Goal: Transaction & Acquisition: Purchase product/service

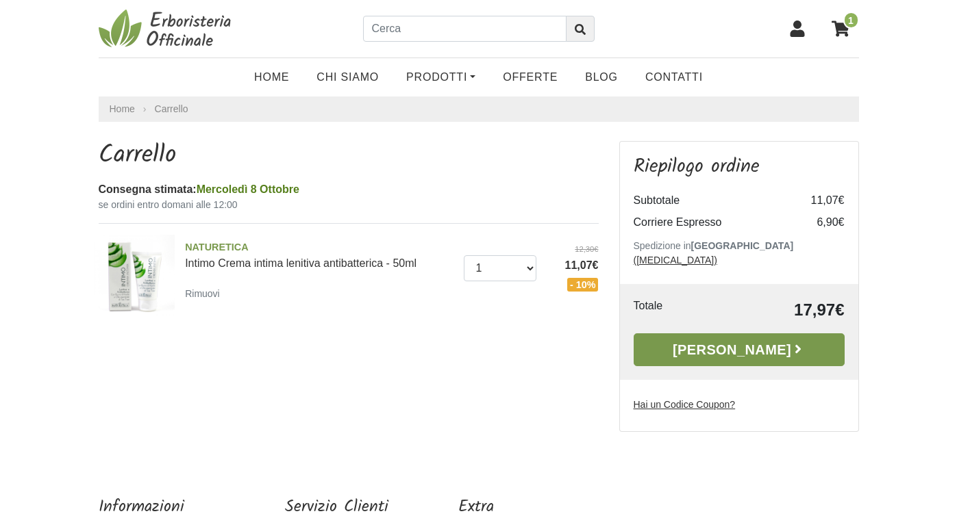
click at [761, 338] on link "[PERSON_NAME]" at bounding box center [739, 350] width 211 height 33
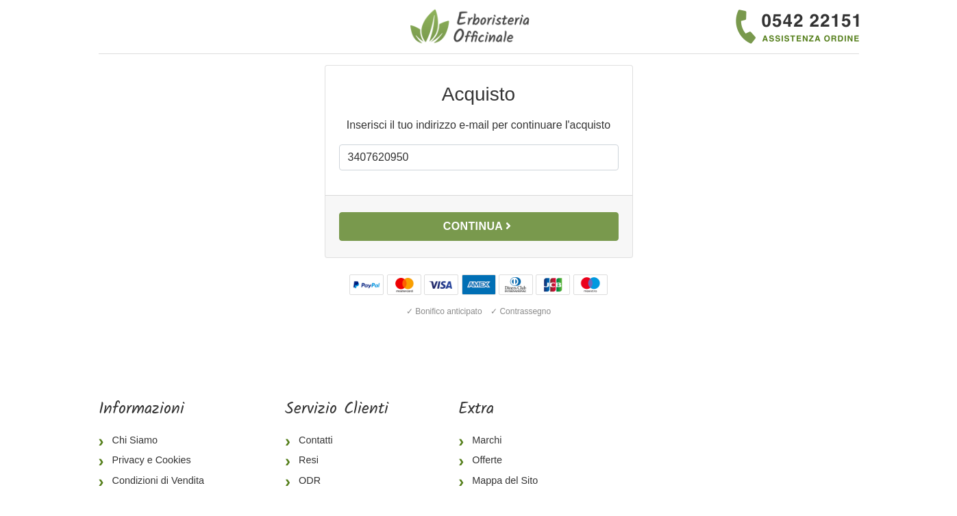
click at [552, 223] on button "Continua" at bounding box center [478, 226] width 279 height 29
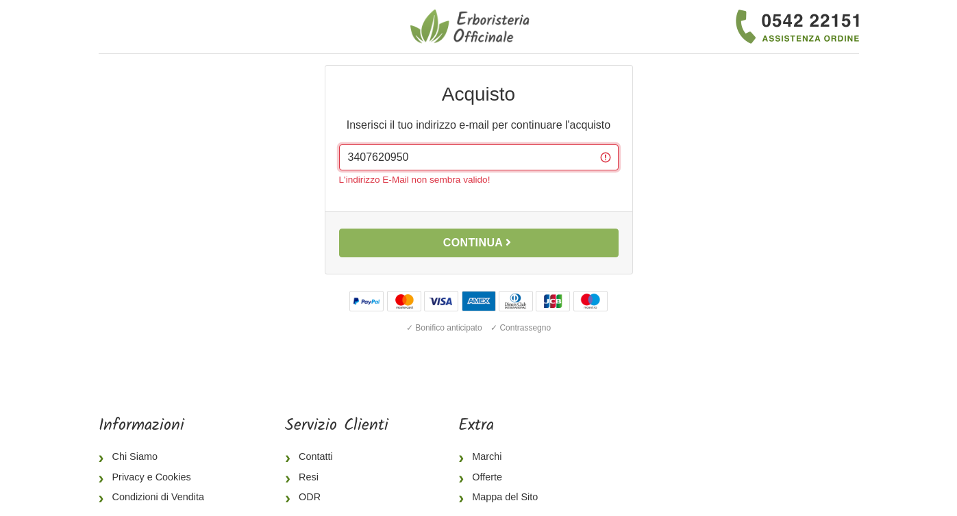
click at [415, 155] on input "3407620950" at bounding box center [478, 158] width 279 height 26
type input "3"
type input "elisamarroni1985@gmail.com"
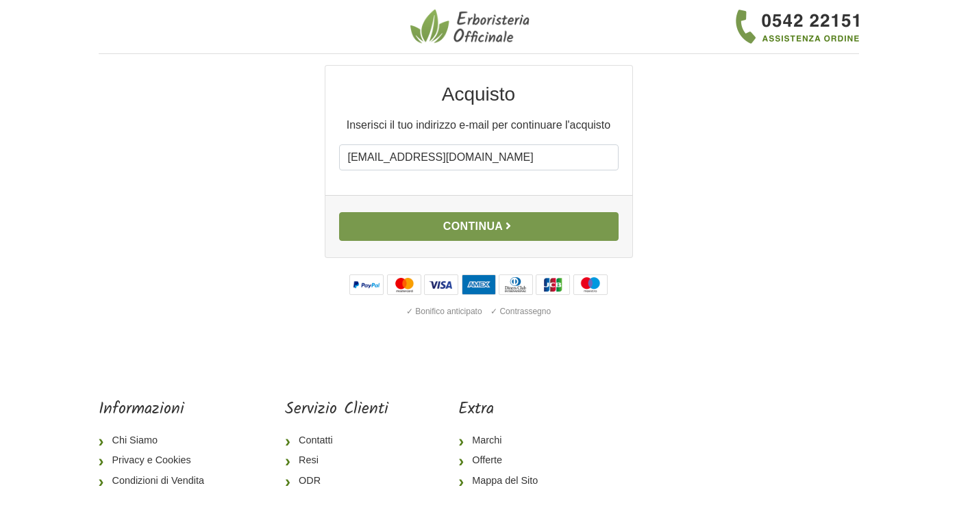
click at [468, 227] on button "Continua" at bounding box center [478, 226] width 279 height 29
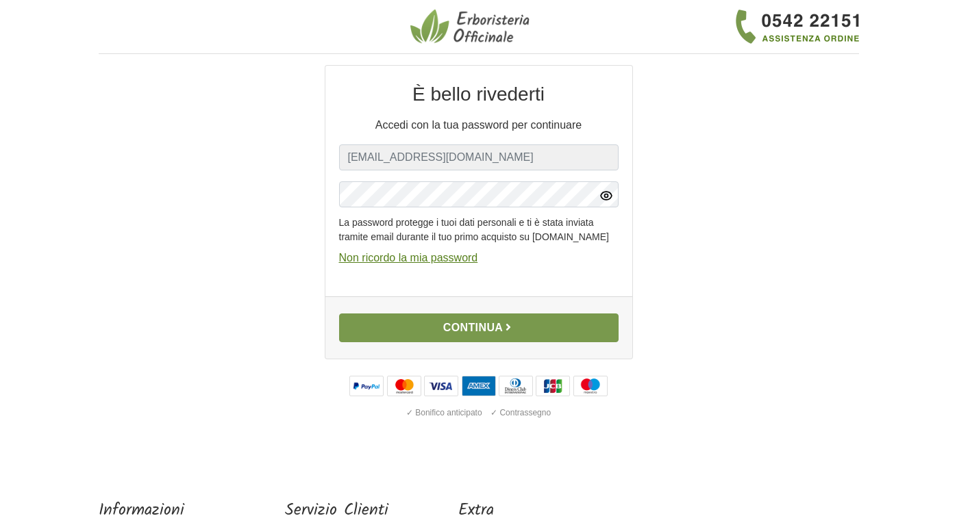
click at [470, 338] on button "Continua" at bounding box center [478, 328] width 279 height 29
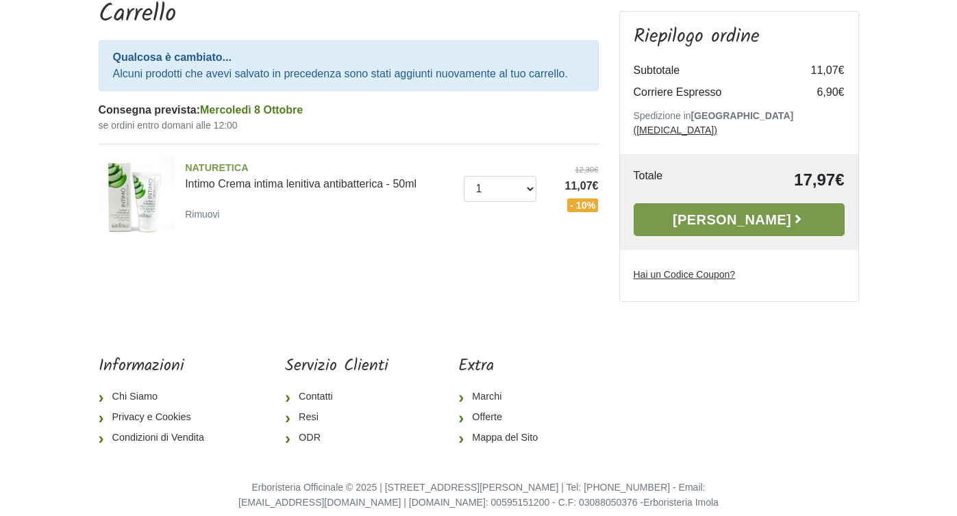
scroll to position [142, 0]
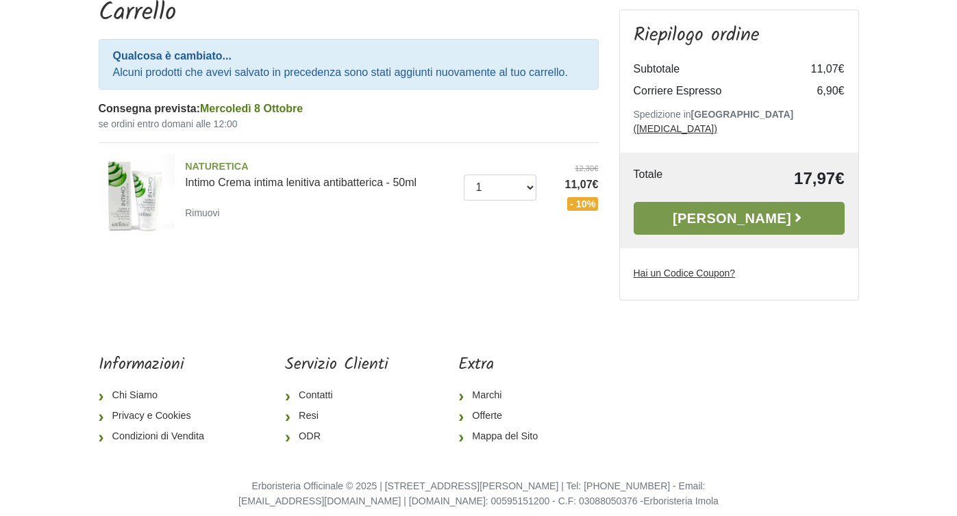
click at [764, 205] on link "Alla Cassa" at bounding box center [739, 218] width 211 height 33
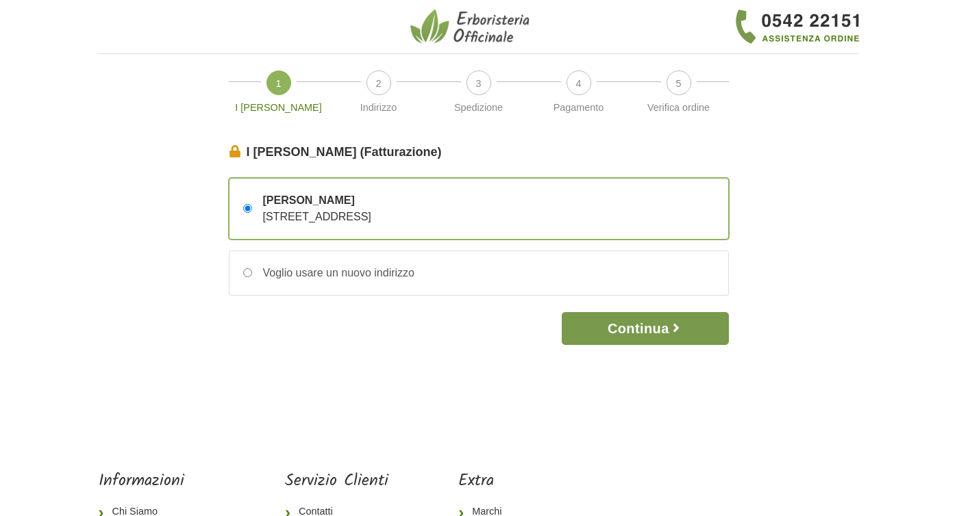
click at [655, 325] on button "Continua" at bounding box center [645, 328] width 166 height 33
click at [654, 334] on button "Continua" at bounding box center [645, 328] width 166 height 33
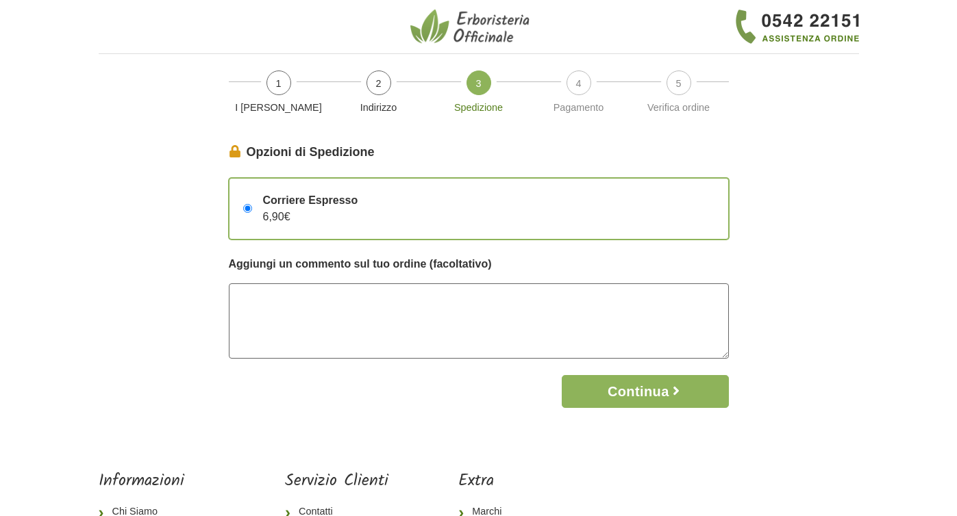
click at [276, 305] on textarea at bounding box center [479, 321] width 500 height 75
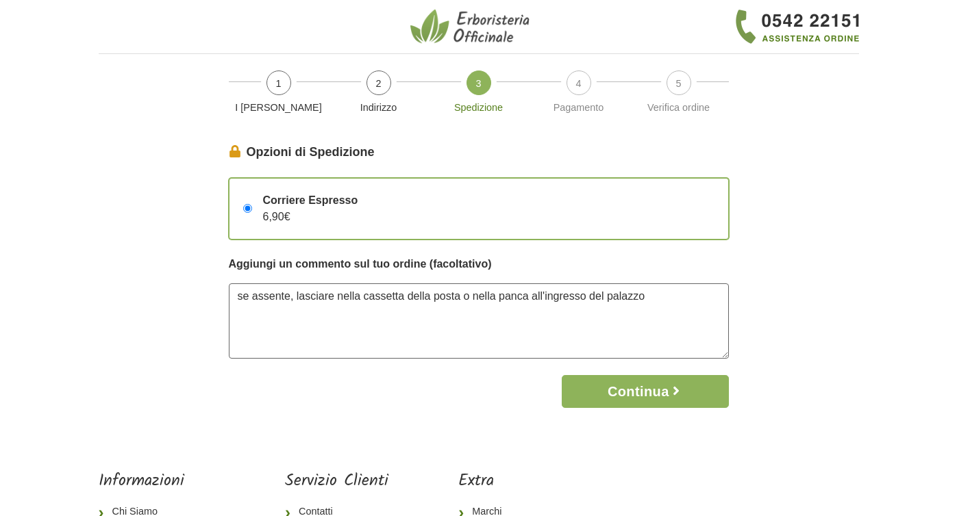
click at [486, 301] on textarea "se assente, lasciare nella cassetta della posta o nella panca all'ingresso del …" at bounding box center [479, 321] width 500 height 75
type textarea "se assente, lasciare nella cassetta della posta o sulla panca all'ingresso del …"
click at [628, 399] on button "Continua" at bounding box center [645, 391] width 166 height 33
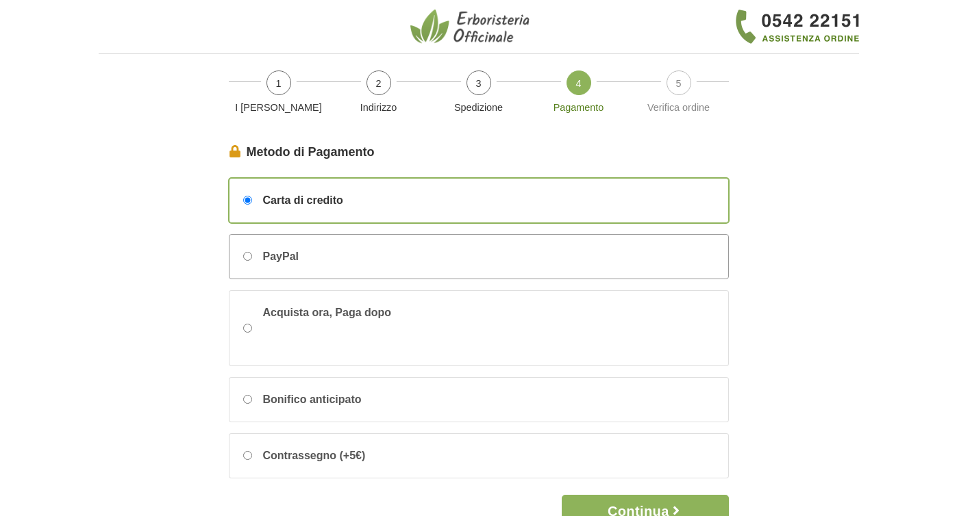
click at [245, 255] on input "PayPal" at bounding box center [247, 256] width 9 height 9
radio input "true"
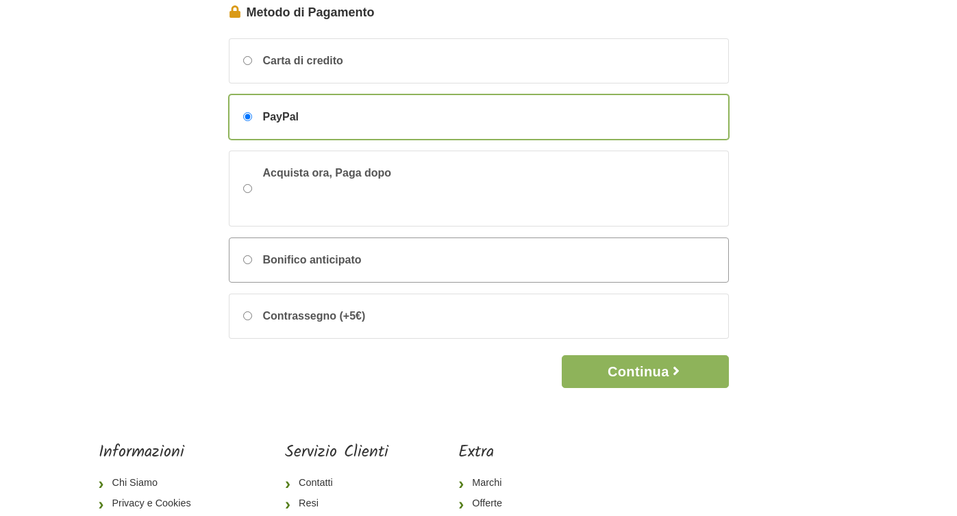
scroll to position [144, 0]
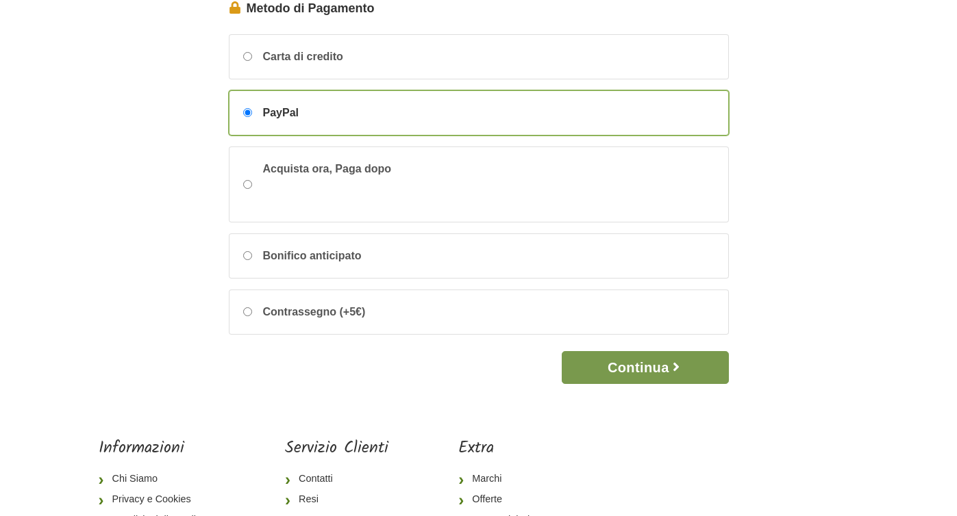
click at [621, 364] on button "Continua" at bounding box center [645, 367] width 166 height 33
